Goal: Task Accomplishment & Management: Use online tool/utility

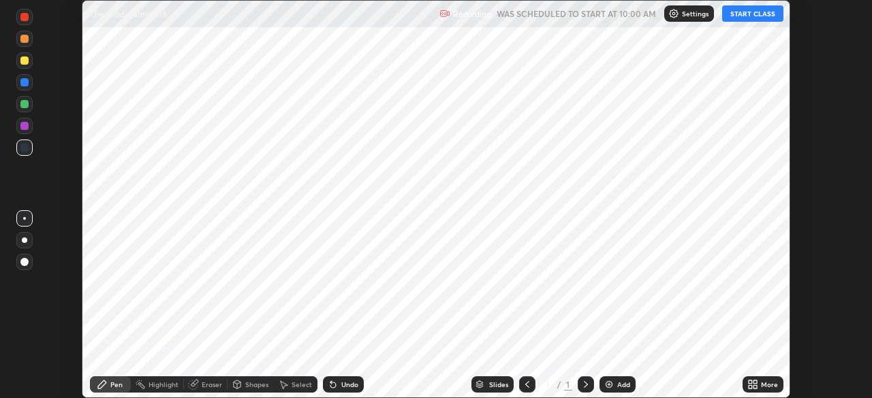
scroll to position [398, 871]
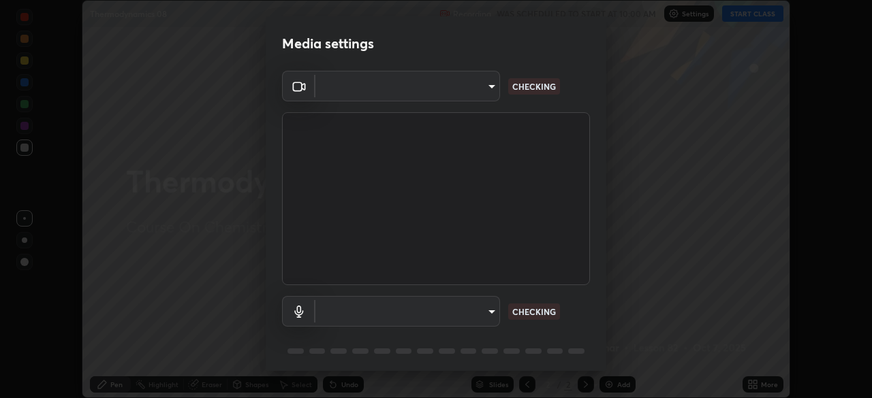
click at [489, 310] on body "Erase all Thermodynamics 08 Recording WAS SCHEDULED TO START AT 10:00 AM Settin…" at bounding box center [436, 199] width 872 height 398
type input "d8992f85583b40a53285941c60badd2bb32bf670ecfb090268b2fea427d69f75"
type input "default"
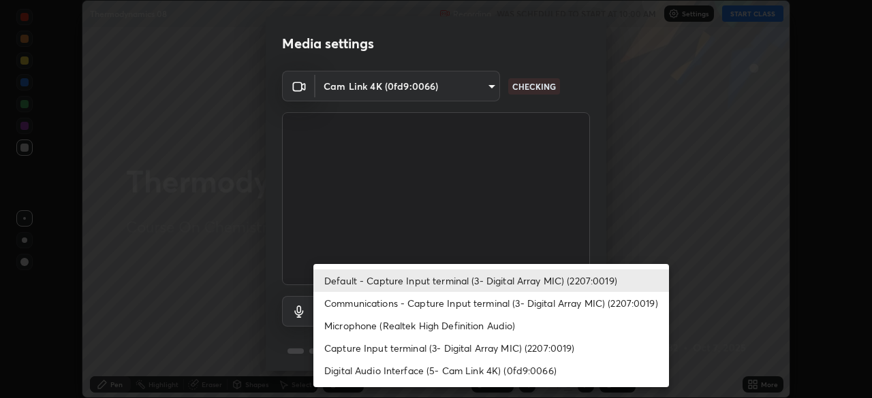
click at [451, 279] on li "Default - Capture Input terminal (3- Digital Array MIC) (2207:0019)" at bounding box center [490, 281] width 355 height 22
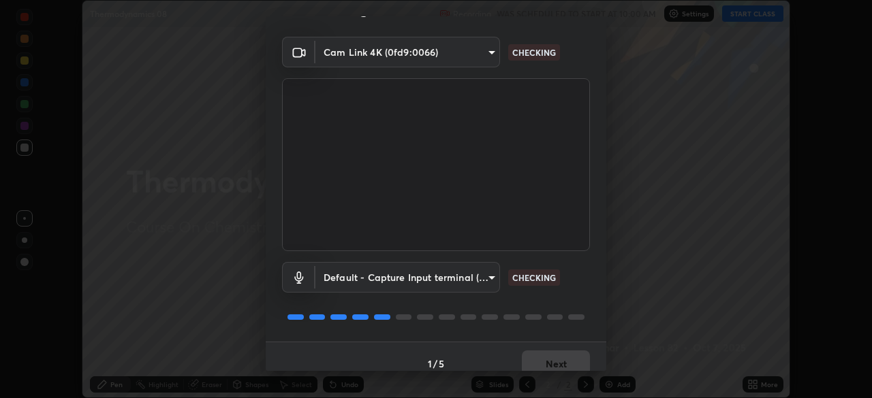
scroll to position [48, 0]
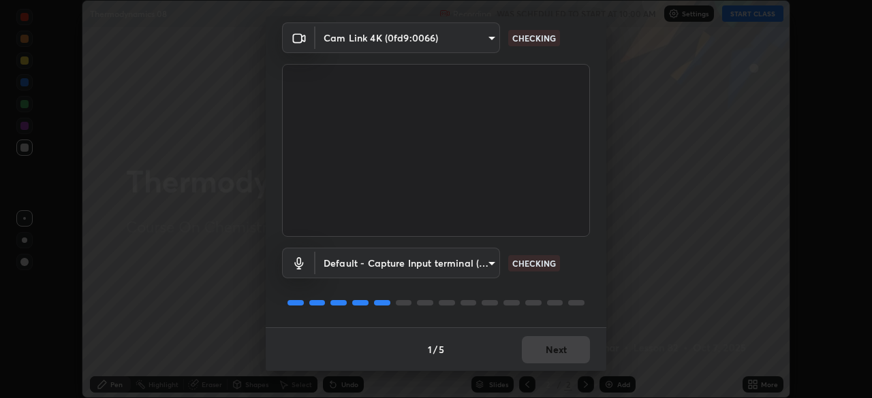
click at [543, 340] on div "1 / 5 Next" at bounding box center [436, 349] width 340 height 44
click at [544, 342] on div "1 / 5 Next" at bounding box center [436, 349] width 340 height 44
click at [543, 350] on div "1 / 5 Next" at bounding box center [436, 349] width 340 height 44
click at [545, 356] on div "1 / 5 Next" at bounding box center [436, 349] width 340 height 44
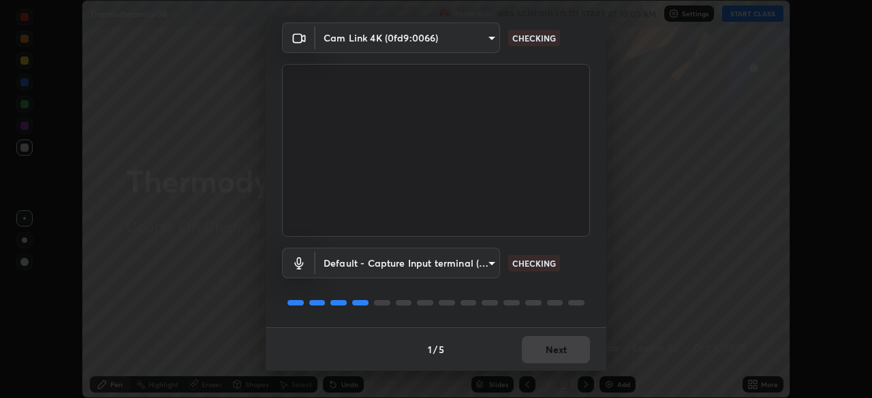
click at [548, 356] on div "1 / 5 Next" at bounding box center [436, 349] width 340 height 44
click at [549, 354] on div "1 / 5 Next" at bounding box center [436, 349] width 340 height 44
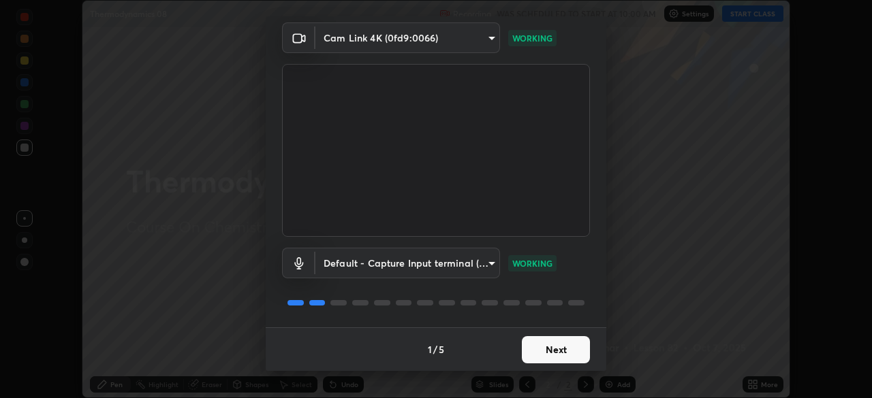
click at [564, 349] on button "Next" at bounding box center [556, 349] width 68 height 27
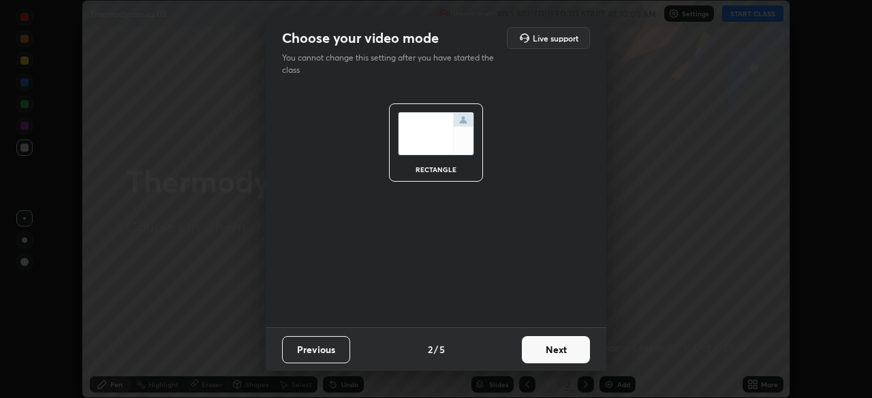
scroll to position [0, 0]
click at [569, 349] on button "Next" at bounding box center [556, 349] width 68 height 27
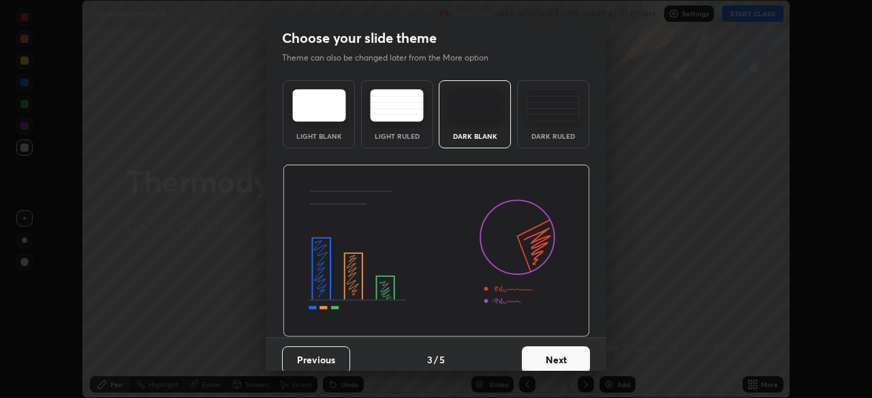
click at [574, 351] on button "Next" at bounding box center [556, 360] width 68 height 27
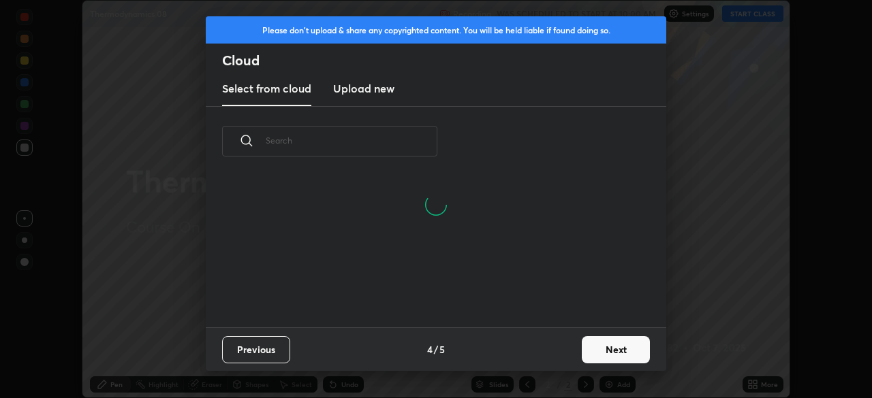
click at [594, 336] on button "Next" at bounding box center [615, 349] width 68 height 27
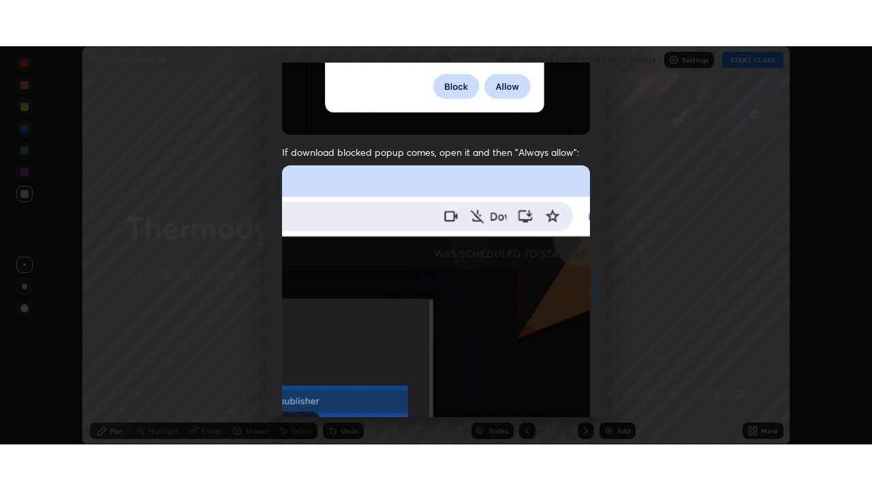
scroll to position [326, 0]
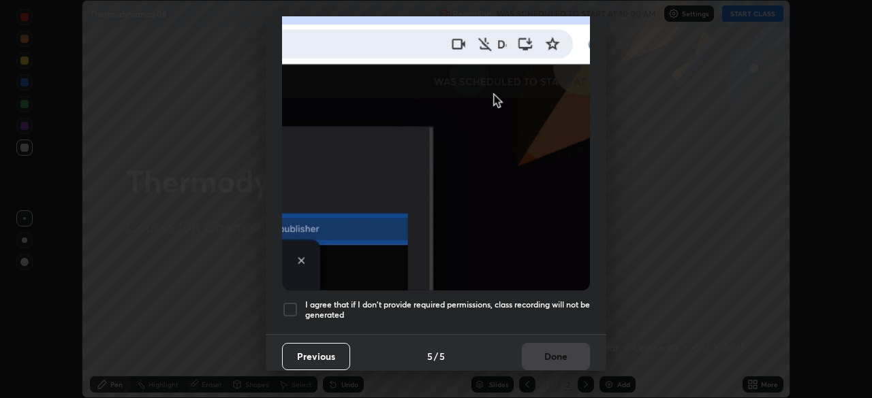
click at [290, 302] on div at bounding box center [290, 310] width 16 height 16
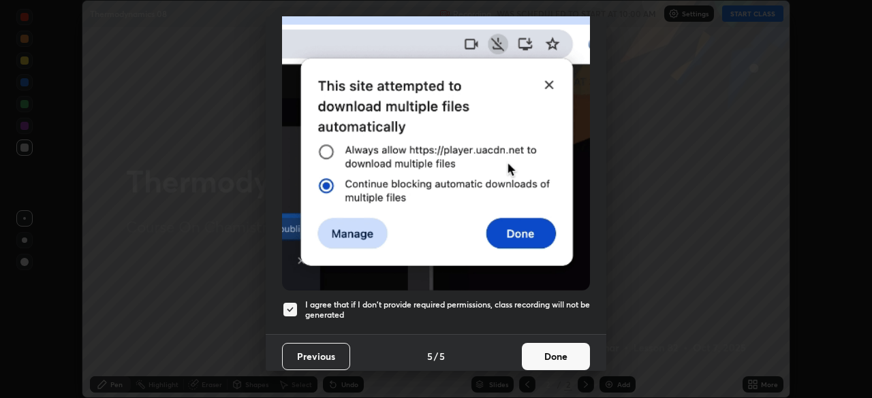
click at [543, 347] on button "Done" at bounding box center [556, 356] width 68 height 27
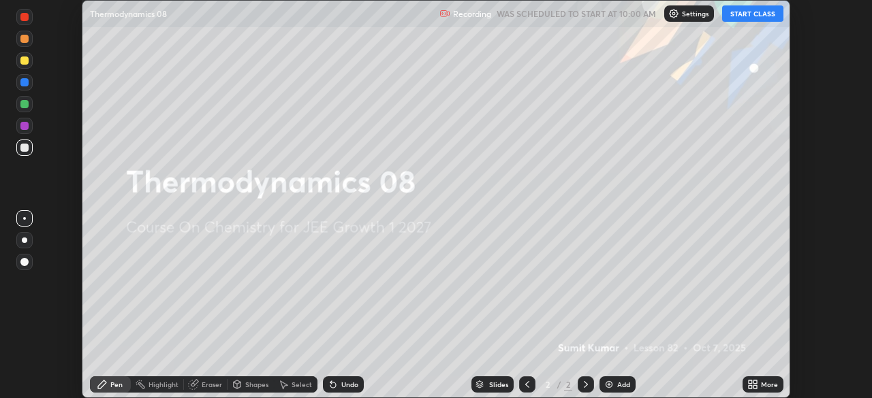
click at [607, 381] on img at bounding box center [608, 384] width 11 height 11
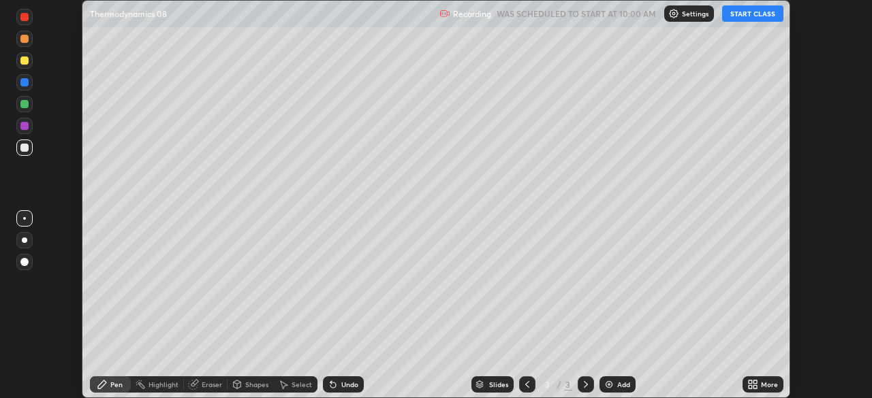
click at [749, 17] on button "START CLASS" at bounding box center [752, 13] width 61 height 16
click at [752, 382] on icon at bounding box center [752, 384] width 11 height 11
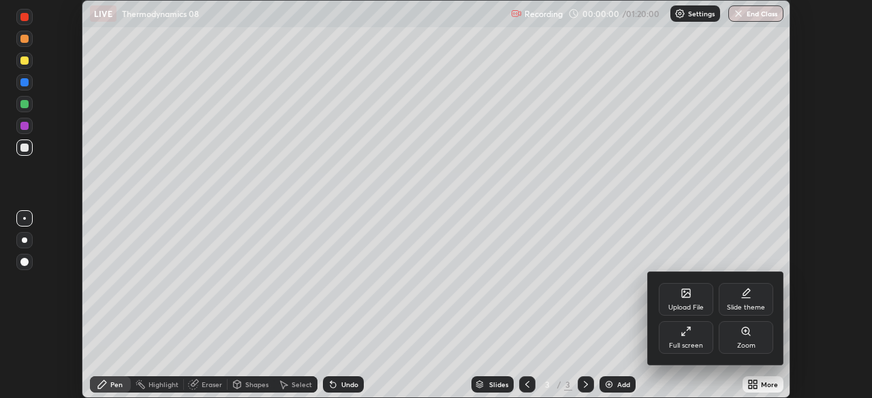
click at [692, 338] on div "Full screen" at bounding box center [685, 337] width 54 height 33
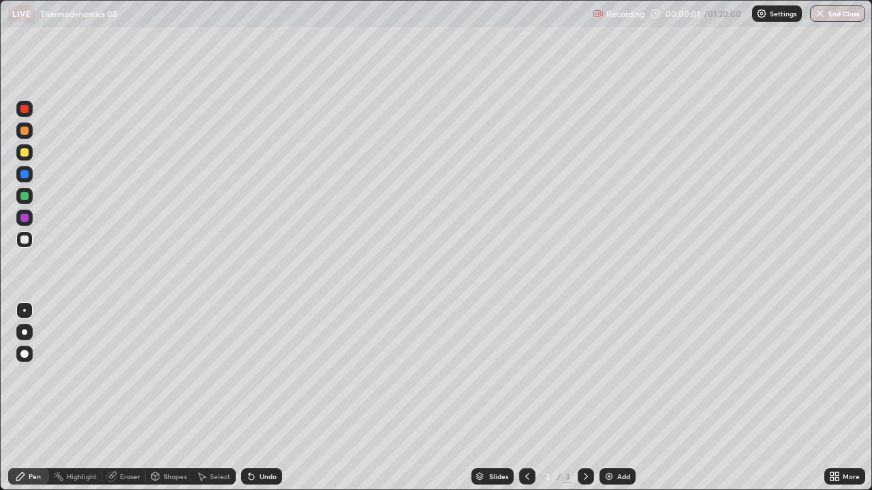
scroll to position [490, 872]
click at [25, 129] on div at bounding box center [24, 131] width 8 height 8
click at [249, 398] on icon at bounding box center [249, 473] width 1 height 1
click at [246, 398] on icon at bounding box center [251, 476] width 11 height 11
click at [249, 398] on icon at bounding box center [251, 477] width 5 height 5
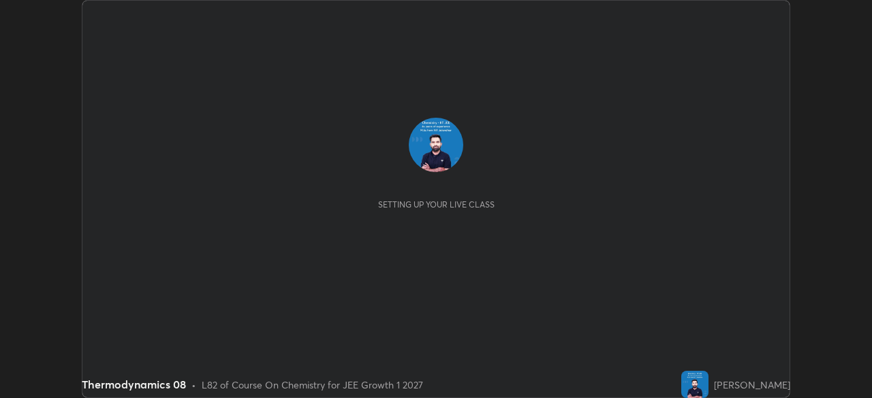
scroll to position [398, 872]
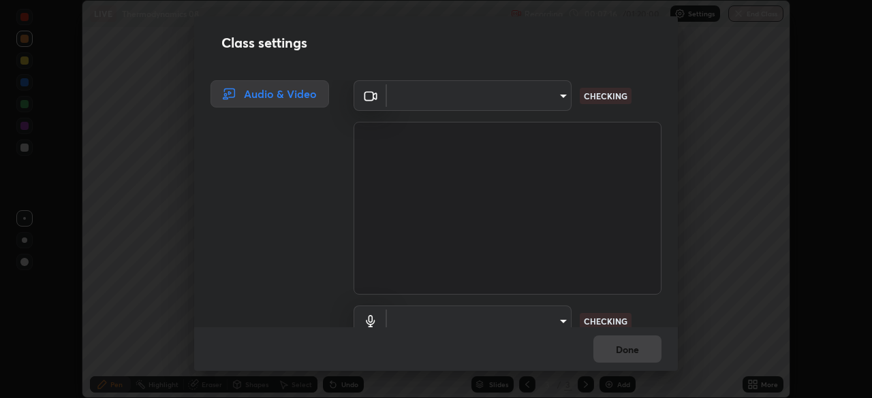
type input "d8992f85583b40a53285941c60badd2bb32bf670ecfb090268b2fea427d69f75"
type input "default"
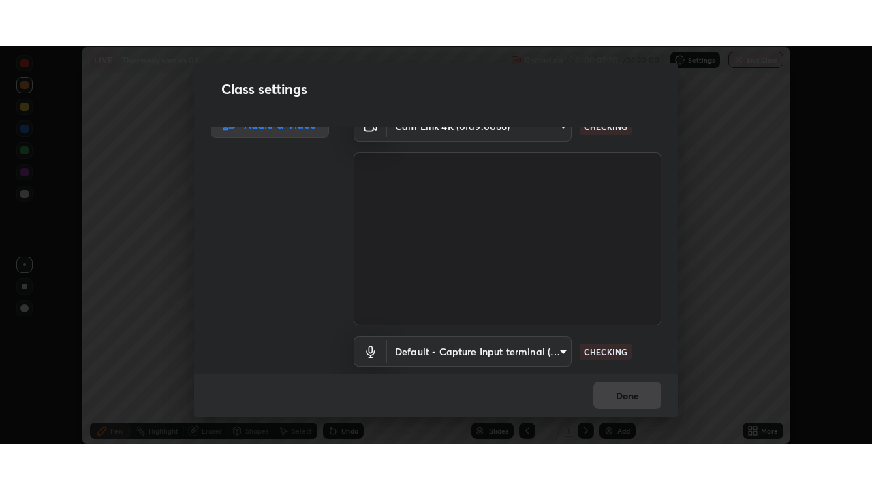
scroll to position [12, 0]
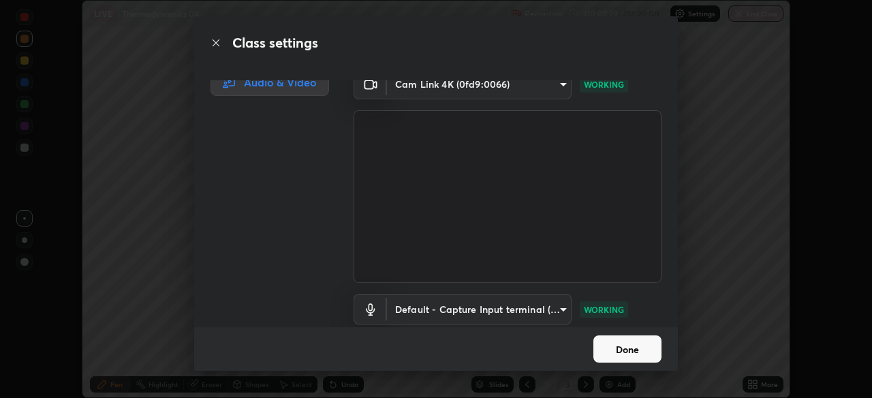
click at [629, 348] on button "Done" at bounding box center [627, 349] width 68 height 27
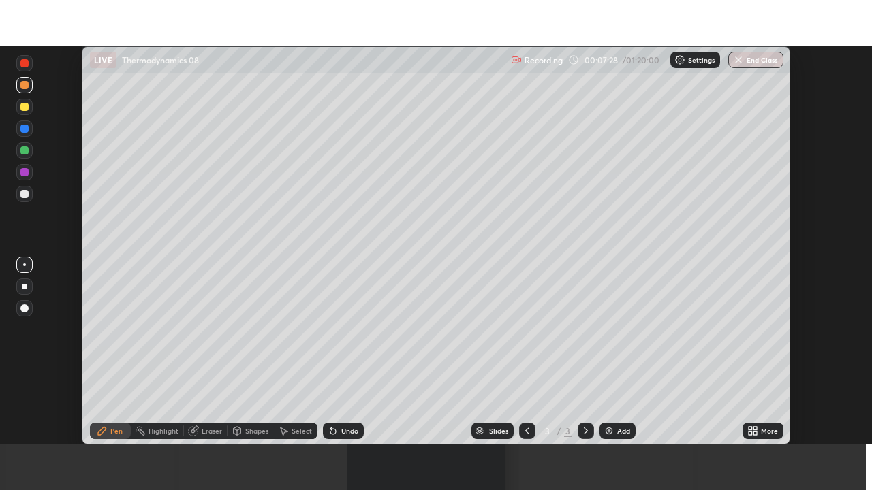
scroll to position [490, 872]
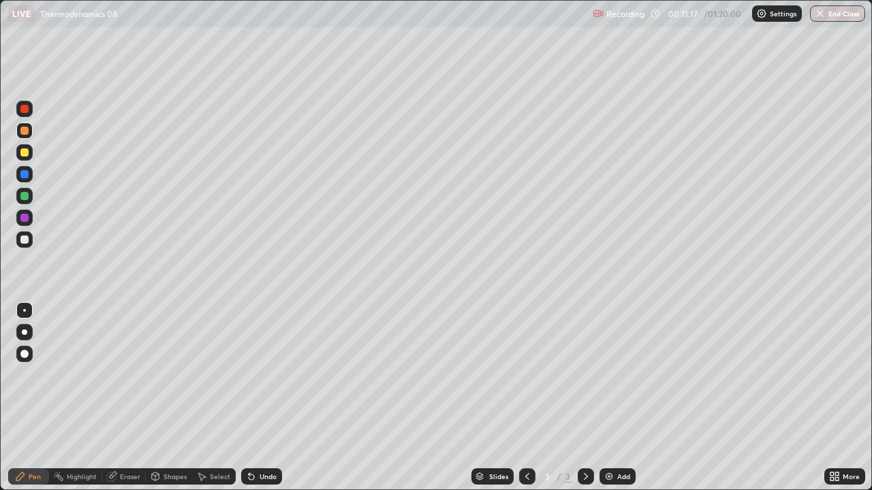
click at [609, 398] on img at bounding box center [608, 476] width 11 height 11
click at [22, 108] on div at bounding box center [24, 109] width 8 height 8
click at [27, 155] on div at bounding box center [24, 152] width 8 height 8
click at [17, 197] on div at bounding box center [24, 196] width 16 height 16
click at [246, 398] on icon at bounding box center [251, 476] width 11 height 11
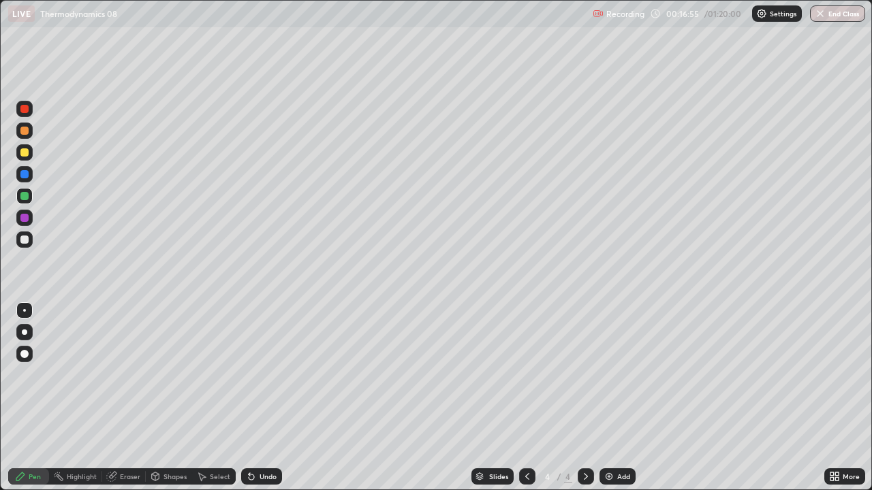
click at [249, 398] on icon at bounding box center [251, 477] width 5 height 5
click at [34, 272] on div "Erase all" at bounding box center [24, 245] width 33 height 436
click at [23, 153] on div at bounding box center [24, 152] width 8 height 8
click at [609, 398] on img at bounding box center [608, 476] width 11 height 11
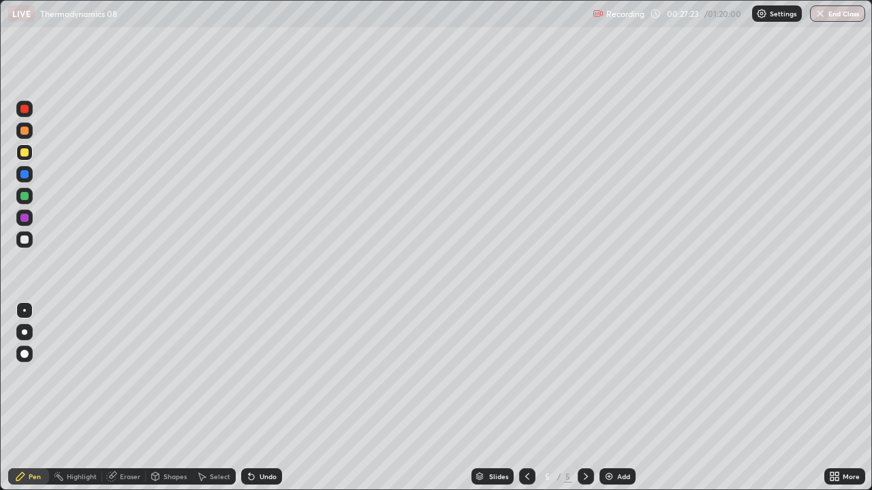
click at [18, 110] on div at bounding box center [24, 109] width 16 height 16
click at [26, 154] on div at bounding box center [24, 152] width 8 height 8
click at [605, 398] on img at bounding box center [608, 476] width 11 height 11
click at [249, 398] on icon at bounding box center [251, 477] width 5 height 5
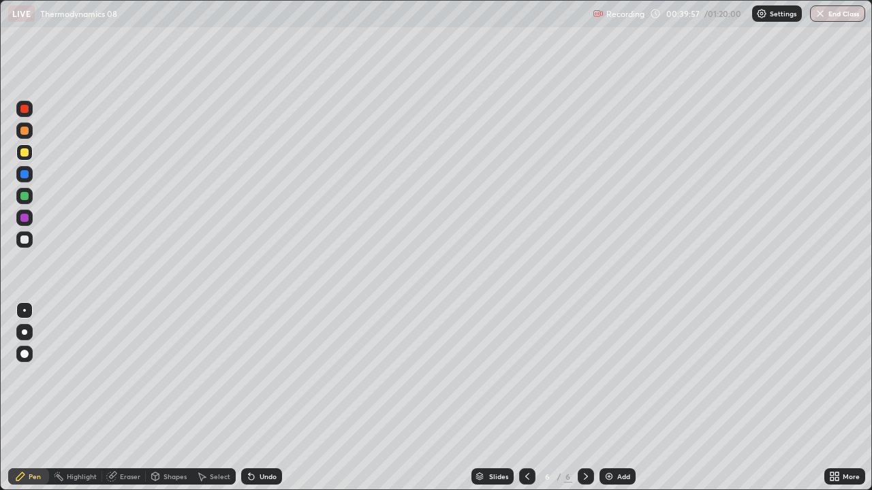
click at [26, 199] on div at bounding box center [24, 196] width 8 height 8
click at [524, 398] on icon at bounding box center [527, 476] width 11 height 11
click at [530, 398] on div at bounding box center [527, 476] width 16 height 16
click at [585, 398] on icon at bounding box center [585, 476] width 11 height 11
click at [587, 398] on icon at bounding box center [585, 476] width 11 height 11
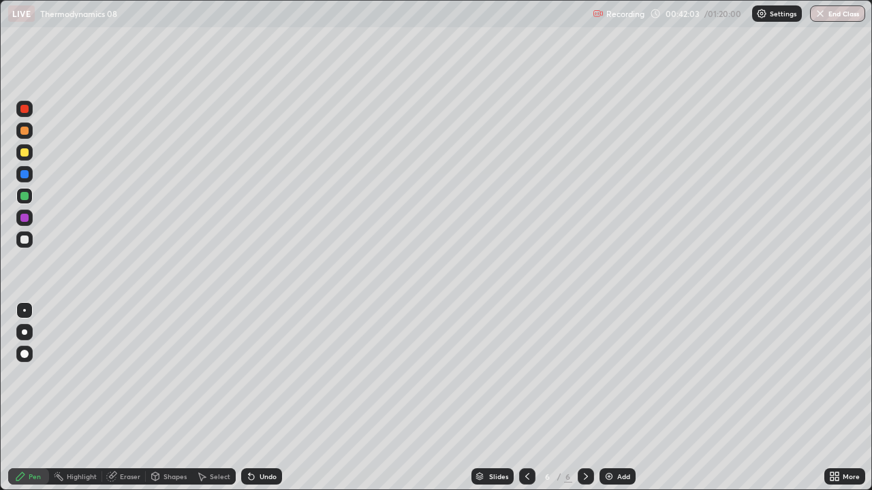
click at [249, 398] on icon at bounding box center [251, 477] width 5 height 5
click at [253, 398] on icon at bounding box center [251, 476] width 11 height 11
click at [603, 398] on img at bounding box center [608, 476] width 11 height 11
click at [20, 110] on div at bounding box center [24, 109] width 8 height 8
click at [24, 194] on div at bounding box center [24, 196] width 8 height 8
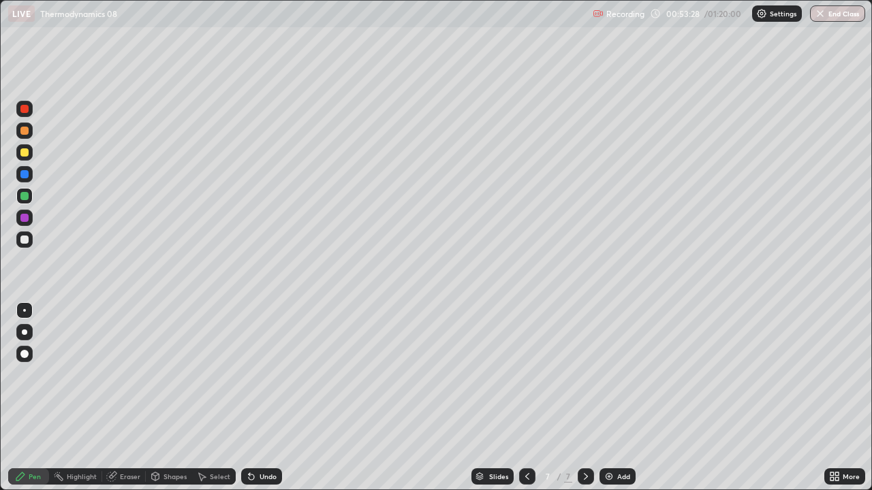
click at [249, 398] on icon at bounding box center [251, 477] width 5 height 5
click at [251, 398] on icon at bounding box center [251, 477] width 5 height 5
click at [254, 398] on icon at bounding box center [251, 476] width 11 height 11
click at [257, 398] on div "Undo" at bounding box center [261, 476] width 41 height 16
click at [261, 398] on div "Undo" at bounding box center [267, 476] width 17 height 7
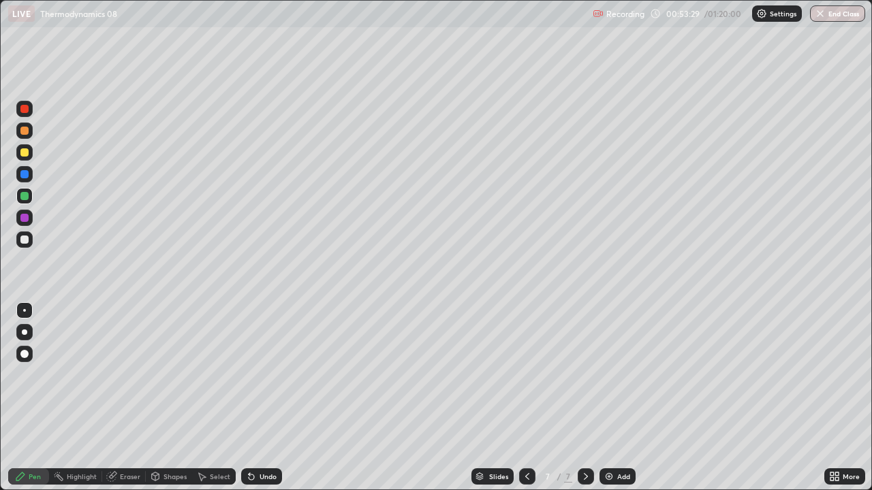
click at [268, 398] on div "Undo" at bounding box center [267, 476] width 17 height 7
click at [607, 398] on img at bounding box center [608, 476] width 11 height 11
click at [524, 398] on icon at bounding box center [527, 476] width 11 height 11
click at [577, 398] on div at bounding box center [585, 476] width 16 height 16
click at [249, 398] on icon at bounding box center [251, 477] width 5 height 5
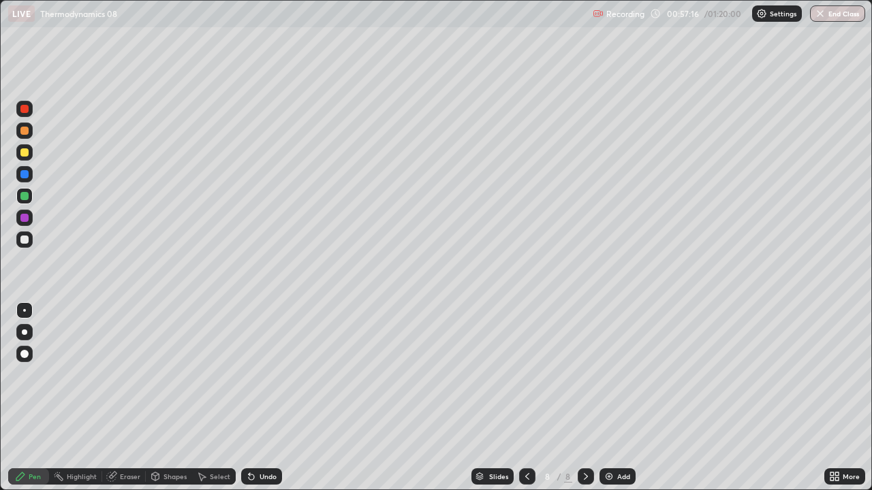
click at [249, 398] on icon at bounding box center [251, 477] width 5 height 5
click at [23, 153] on div at bounding box center [24, 152] width 8 height 8
click at [24, 195] on div at bounding box center [24, 196] width 8 height 8
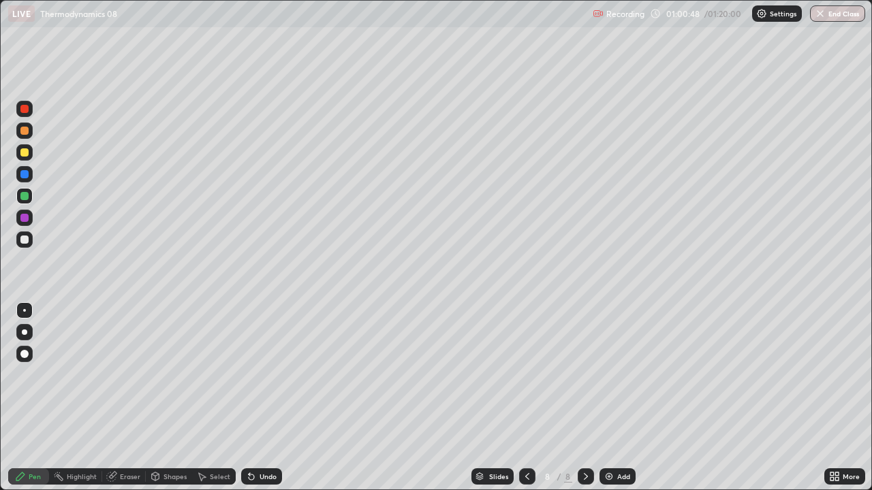
click at [24, 242] on div at bounding box center [24, 240] width 8 height 8
click at [526, 398] on icon at bounding box center [527, 476] width 11 height 11
click at [528, 398] on div at bounding box center [527, 476] width 16 height 27
click at [525, 398] on icon at bounding box center [527, 476] width 4 height 7
click at [523, 398] on div at bounding box center [527, 476] width 16 height 16
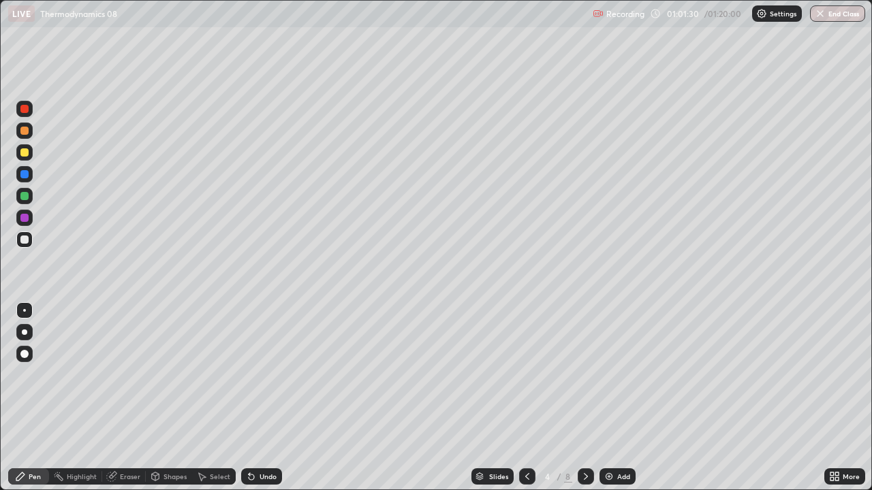
click at [582, 398] on icon at bounding box center [585, 476] width 11 height 11
click at [583, 398] on icon at bounding box center [585, 476] width 11 height 11
click at [584, 398] on div at bounding box center [585, 476] width 16 height 16
click at [583, 398] on div at bounding box center [585, 476] width 16 height 16
click at [526, 398] on icon at bounding box center [527, 476] width 11 height 11
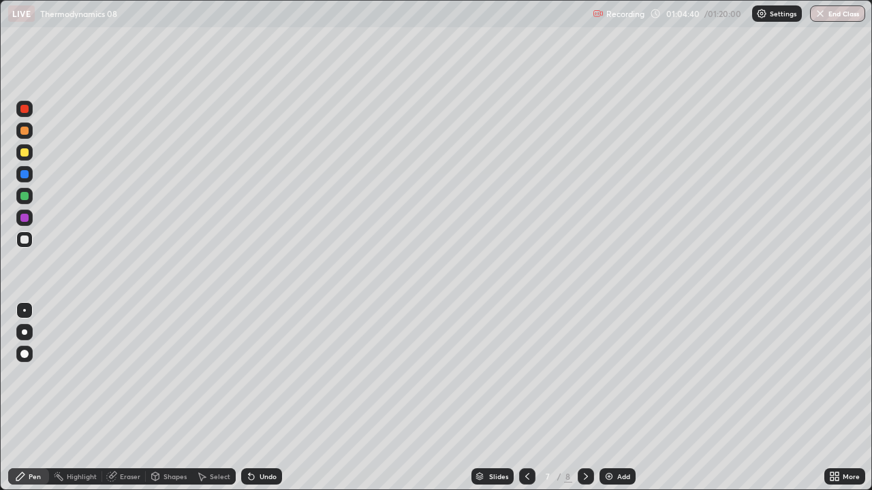
click at [526, 398] on icon at bounding box center [527, 476] width 11 height 11
click at [585, 398] on icon at bounding box center [585, 476] width 4 height 7
click at [583, 398] on icon at bounding box center [585, 476] width 11 height 11
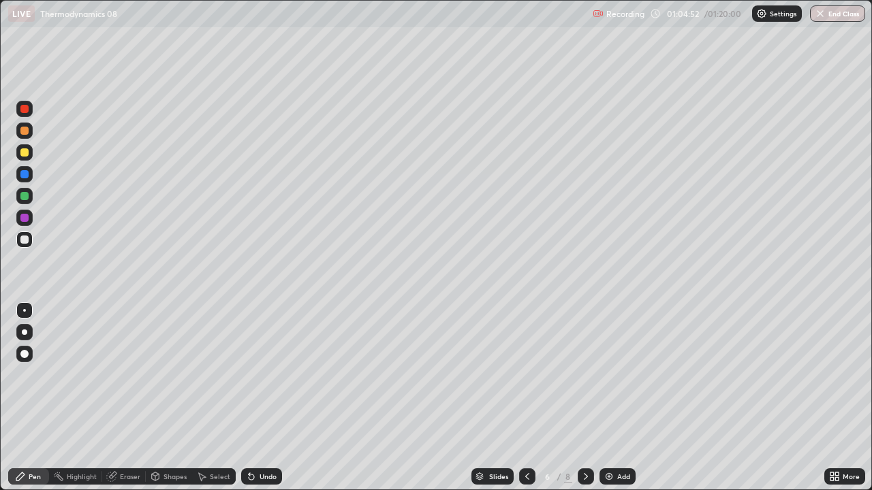
click at [585, 398] on div at bounding box center [585, 476] width 16 height 16
click at [584, 398] on icon at bounding box center [585, 476] width 11 height 11
click at [586, 398] on div at bounding box center [585, 476] width 16 height 16
click at [587, 398] on div at bounding box center [585, 476] width 16 height 16
click at [526, 398] on icon at bounding box center [527, 476] width 11 height 11
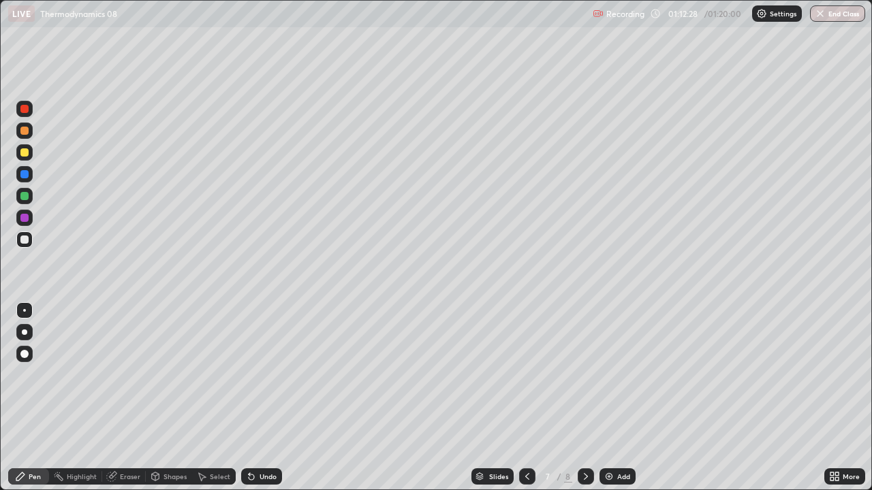
click at [526, 398] on icon at bounding box center [527, 476] width 11 height 11
click at [531, 398] on div at bounding box center [527, 476] width 16 height 16
click at [534, 398] on div "5 / 8" at bounding box center [556, 476] width 75 height 27
click at [529, 398] on icon at bounding box center [527, 476] width 11 height 11
click at [527, 398] on icon at bounding box center [527, 476] width 11 height 11
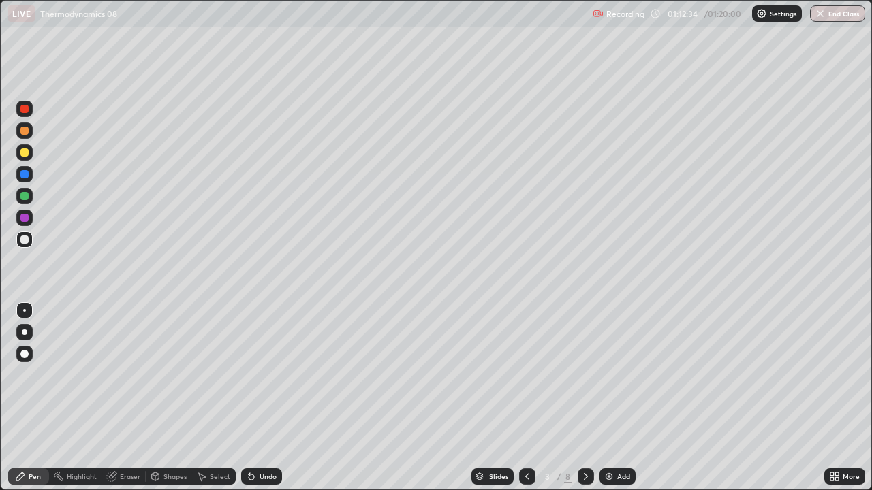
click at [584, 398] on icon at bounding box center [585, 476] width 11 height 11
click at [583, 398] on icon at bounding box center [585, 476] width 4 height 7
click at [577, 398] on div at bounding box center [585, 476] width 16 height 16
click at [584, 398] on icon at bounding box center [585, 476] width 4 height 7
click at [588, 398] on div at bounding box center [585, 476] width 16 height 16
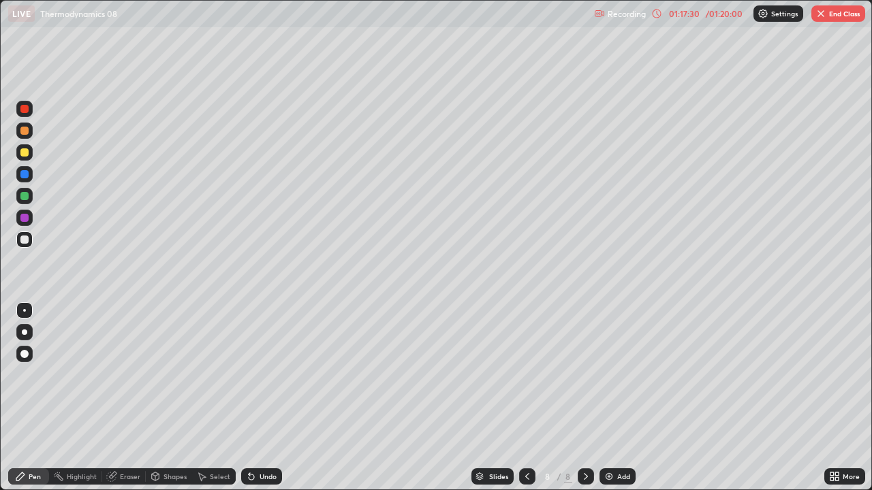
click at [826, 18] on button "End Class" at bounding box center [838, 13] width 54 height 16
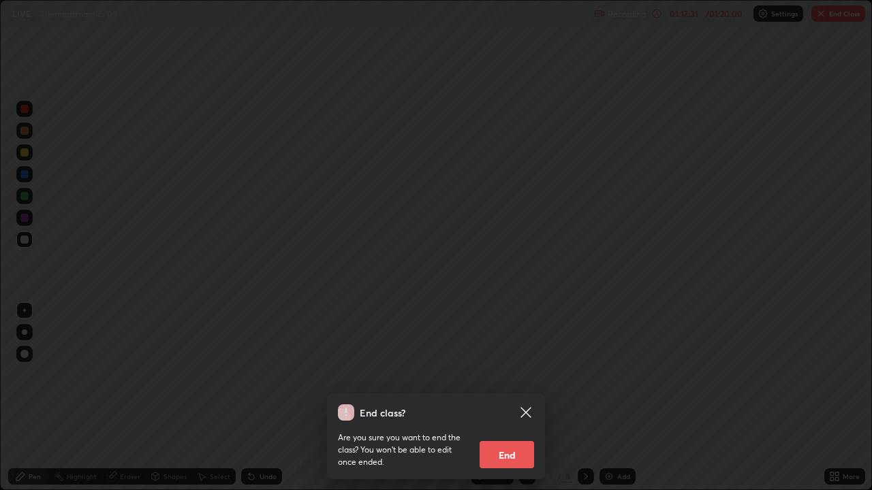
click at [497, 398] on button "End" at bounding box center [506, 454] width 54 height 27
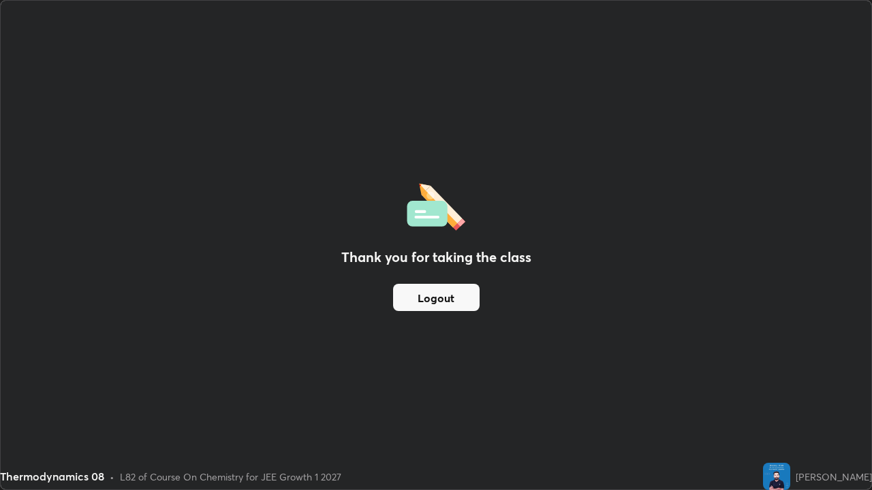
click at [447, 289] on button "Logout" at bounding box center [436, 297] width 86 height 27
